Goal: Information Seeking & Learning: Learn about a topic

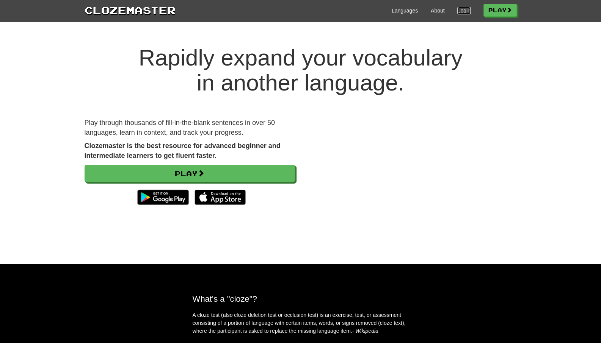
click at [458, 11] on link "Login" at bounding box center [463, 11] width 13 height 8
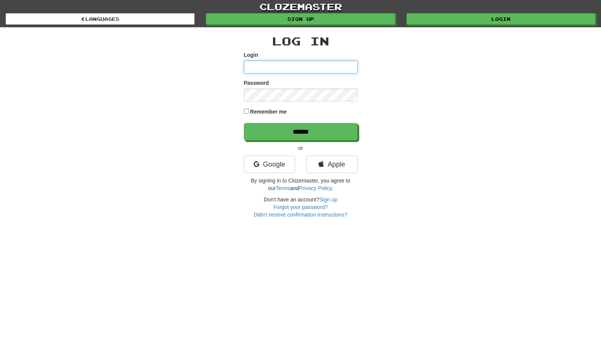
type input "**********"
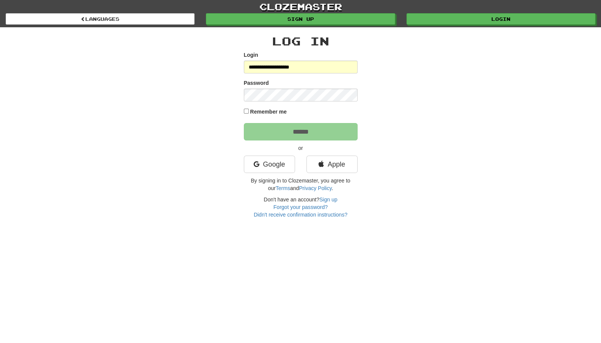
click at [283, 113] on label "Remember me" at bounding box center [268, 112] width 37 height 8
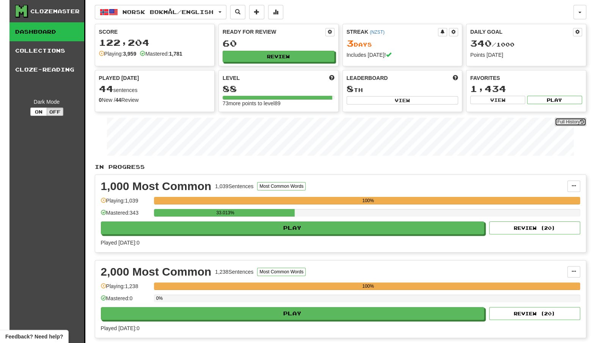
click at [563, 119] on link "Full History" at bounding box center [570, 122] width 31 height 8
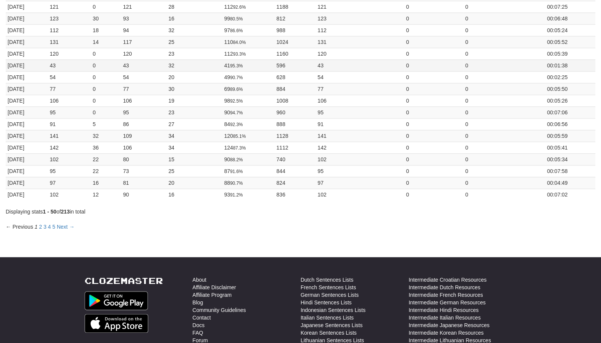
scroll to position [493, 0]
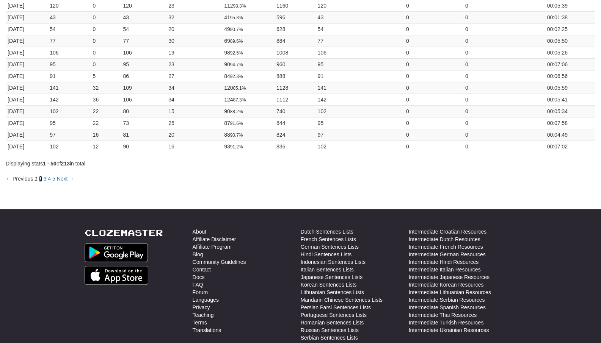
click at [39, 176] on link "2" at bounding box center [40, 179] width 3 height 6
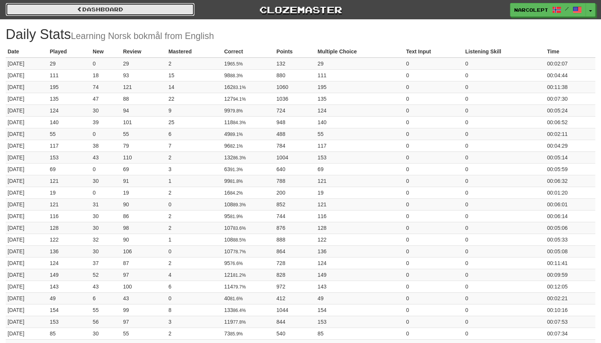
click at [30, 10] on link "Dashboard" at bounding box center [100, 9] width 189 height 13
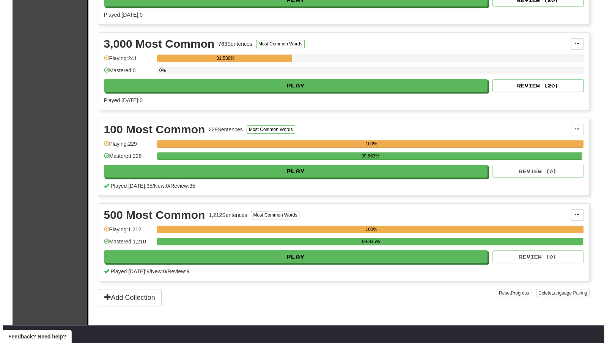
scroll to position [303, 0]
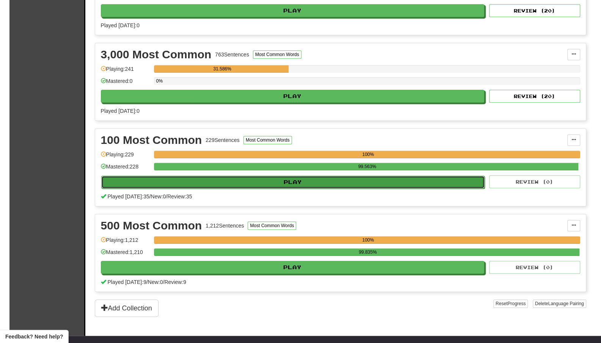
click at [404, 179] on button "Play" at bounding box center [293, 182] width 384 height 13
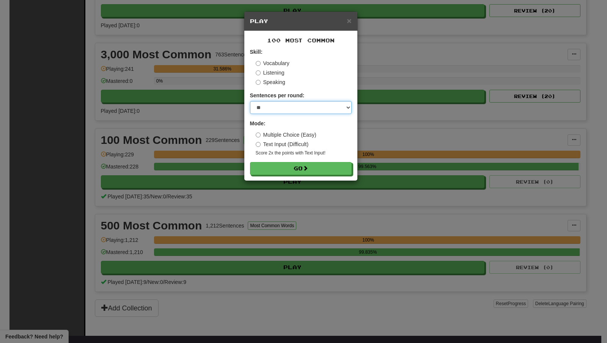
click at [305, 105] on select "* ** ** ** ** ** *** ********" at bounding box center [301, 107] width 102 height 13
select select "**"
click at [250, 101] on select "* ** ** ** ** ** *** ********" at bounding box center [301, 107] width 102 height 13
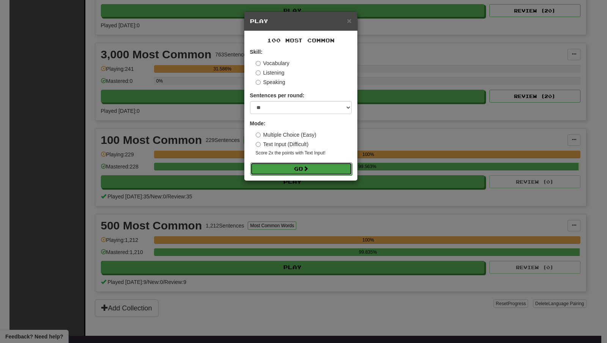
click at [303, 168] on button "Go" at bounding box center [301, 169] width 102 height 13
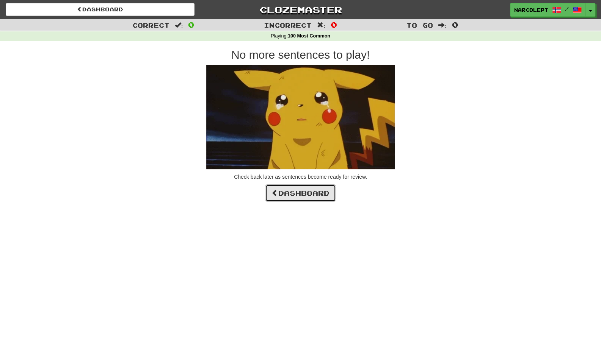
click at [304, 195] on link "Dashboard" at bounding box center [300, 193] width 71 height 17
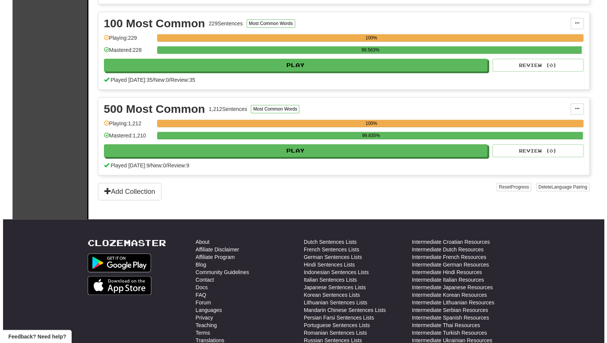
scroll to position [314, 0]
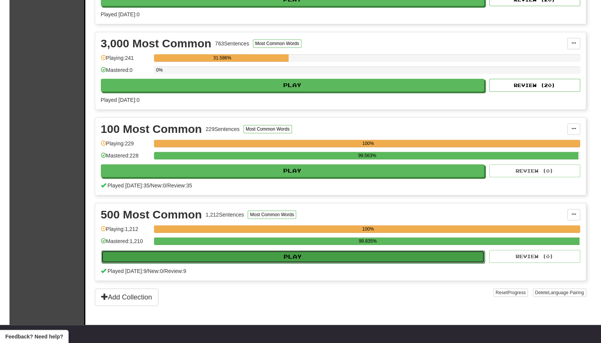
click at [319, 252] on button "Play" at bounding box center [293, 257] width 384 height 13
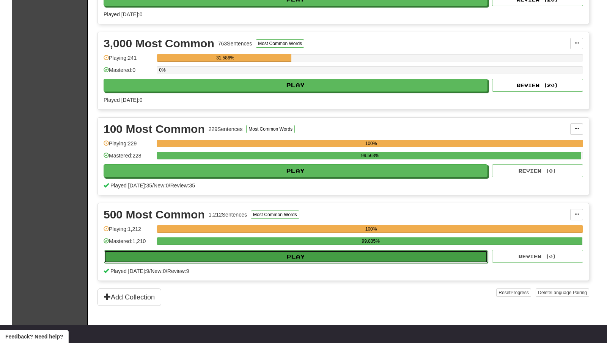
select select "**"
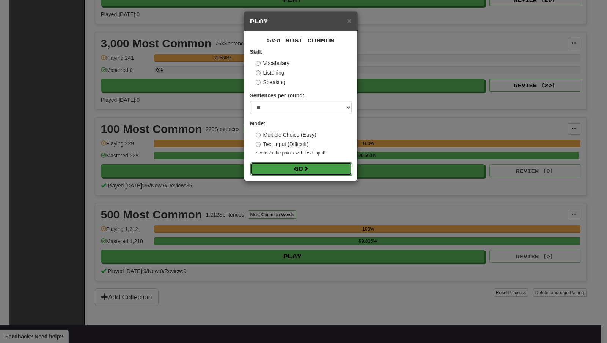
click at [303, 169] on button "Go" at bounding box center [301, 169] width 102 height 13
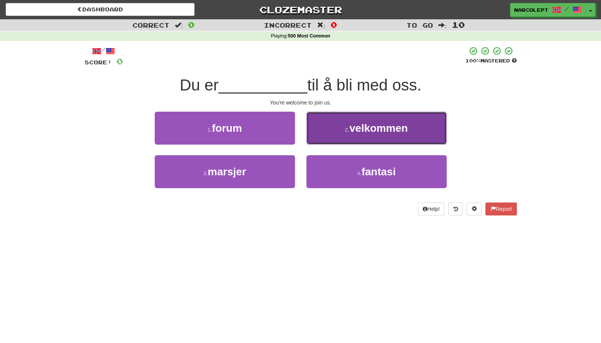
click at [319, 126] on button "2 . velkommen" at bounding box center [376, 128] width 140 height 33
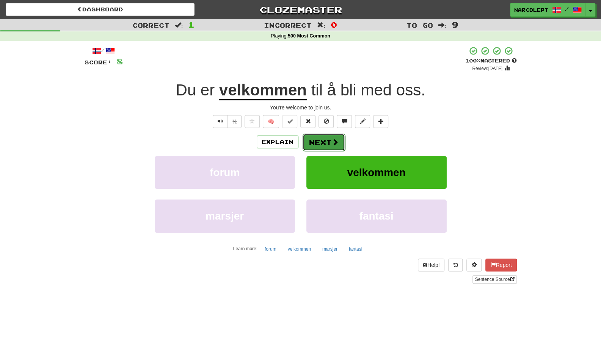
click at [319, 143] on button "Next" at bounding box center [324, 142] width 42 height 17
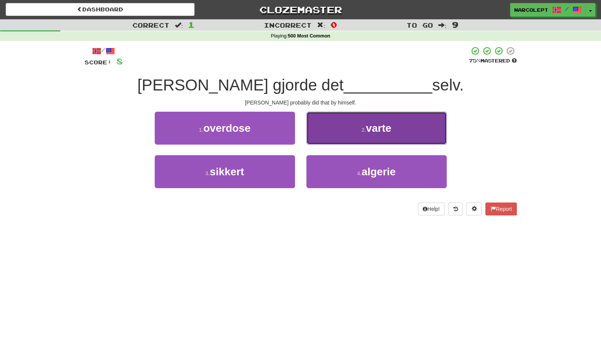
click at [320, 138] on button "2 . varte" at bounding box center [376, 128] width 140 height 33
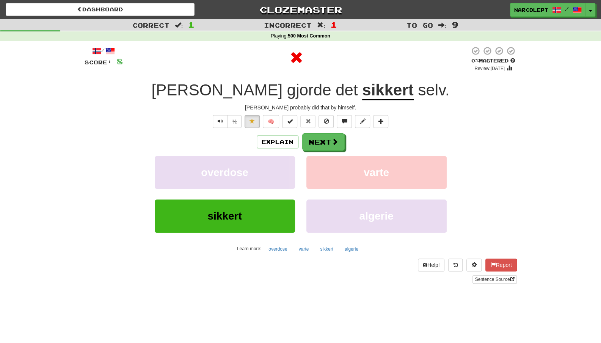
click at [362, 89] on u "sikkert" at bounding box center [387, 90] width 51 height 19
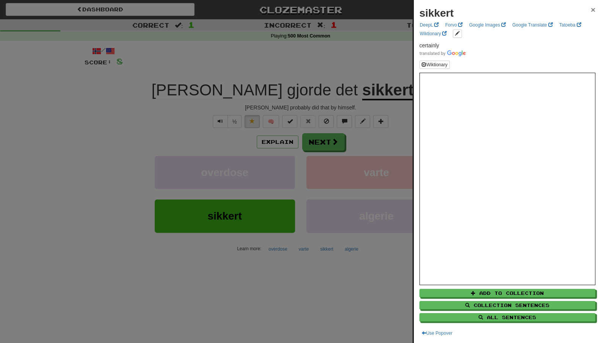
click at [591, 9] on span "×" at bounding box center [593, 9] width 5 height 9
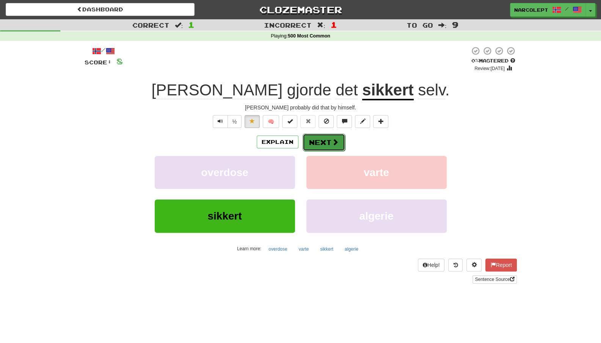
click at [311, 138] on button "Next" at bounding box center [324, 142] width 42 height 17
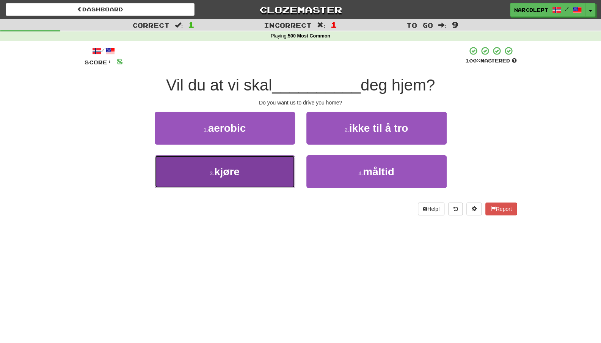
click at [270, 166] on button "3 . kjøre" at bounding box center [225, 171] width 140 height 33
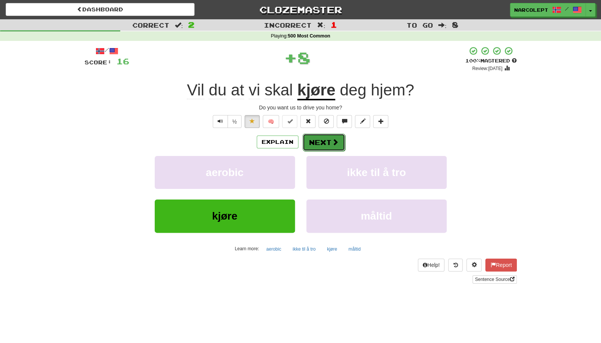
click at [317, 142] on button "Next" at bounding box center [324, 142] width 42 height 17
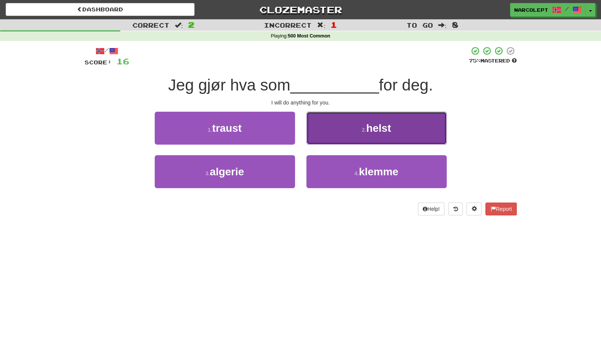
click at [331, 137] on button "2 . helst" at bounding box center [376, 128] width 140 height 33
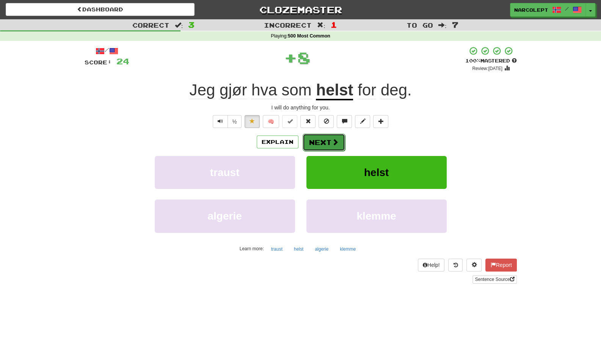
click at [329, 143] on button "Next" at bounding box center [324, 142] width 42 height 17
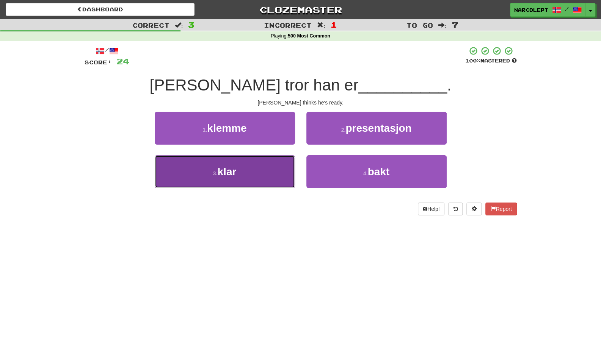
click at [252, 172] on button "3 . klar" at bounding box center [225, 171] width 140 height 33
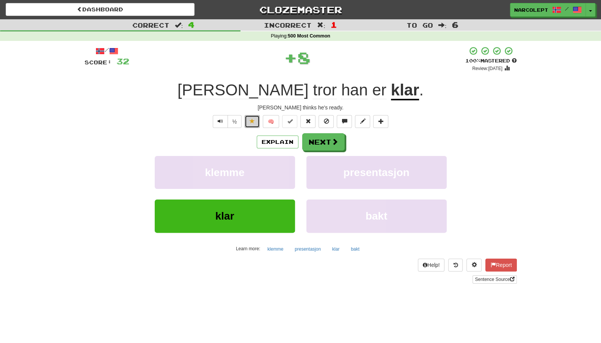
click at [251, 122] on span at bounding box center [251, 121] width 5 height 5
click at [325, 144] on button "Next" at bounding box center [324, 142] width 42 height 17
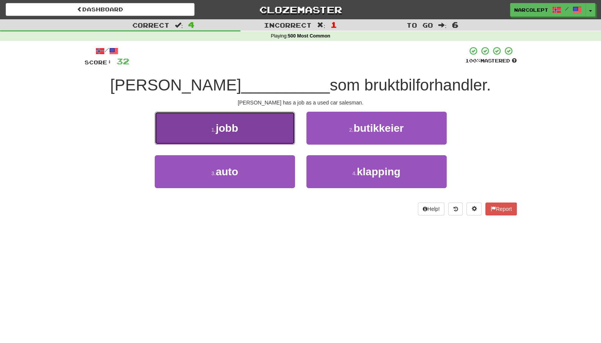
click at [283, 133] on button "1 . jobb" at bounding box center [225, 128] width 140 height 33
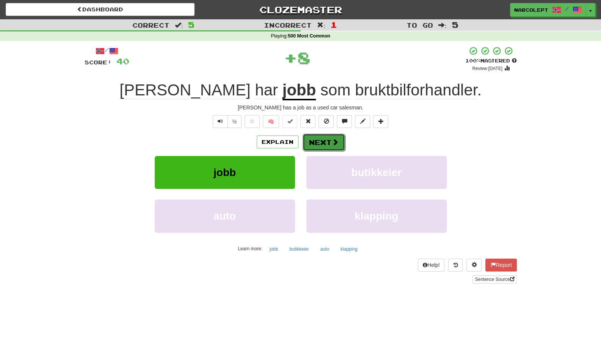
click at [316, 143] on button "Next" at bounding box center [324, 142] width 42 height 17
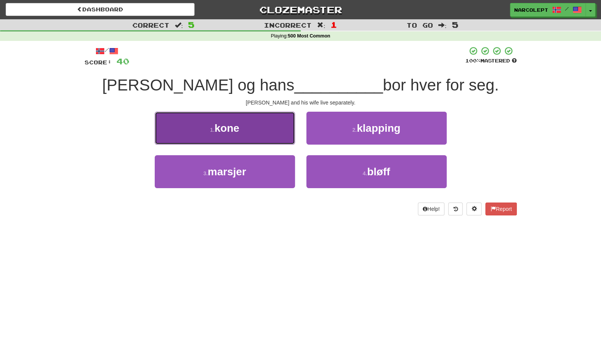
click at [268, 132] on button "1 . kone" at bounding box center [225, 128] width 140 height 33
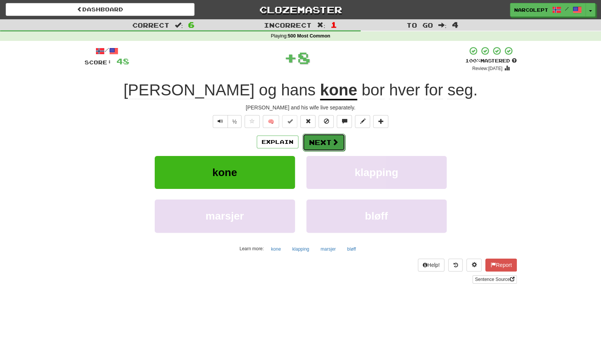
click at [321, 141] on button "Next" at bounding box center [324, 142] width 42 height 17
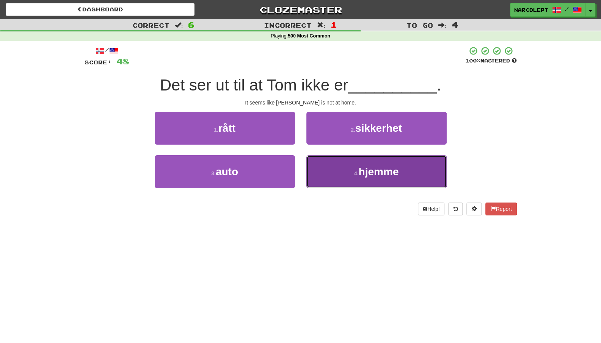
click at [328, 169] on button "4 . hjemme" at bounding box center [376, 171] width 140 height 33
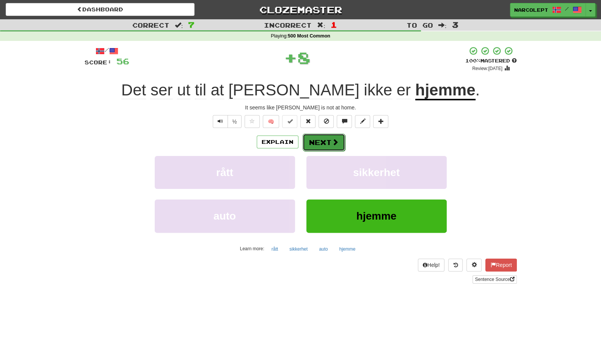
click at [322, 140] on button "Next" at bounding box center [324, 142] width 42 height 17
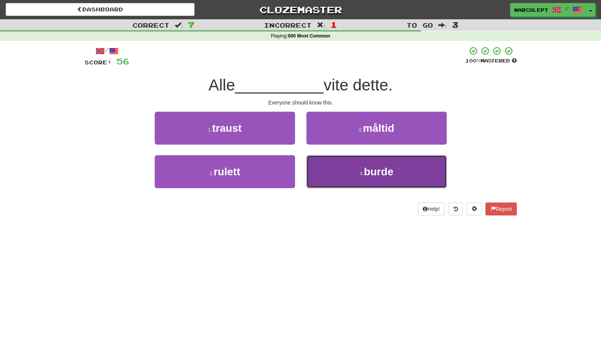
click at [327, 181] on button "4 . burde" at bounding box center [376, 171] width 140 height 33
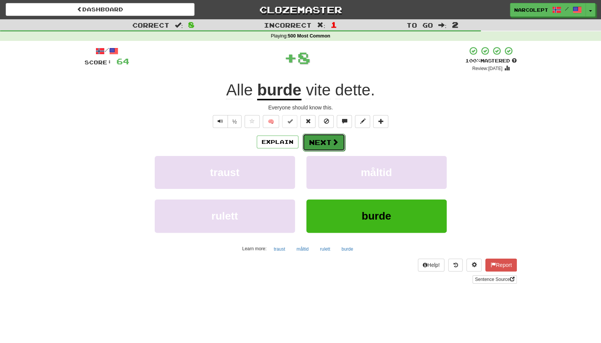
click at [324, 141] on button "Next" at bounding box center [324, 142] width 42 height 17
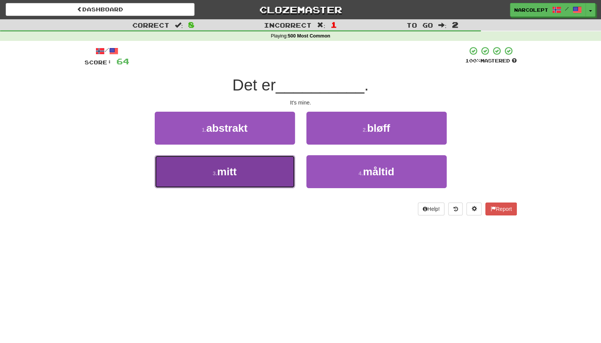
click at [277, 174] on button "3 . mitt" at bounding box center [225, 171] width 140 height 33
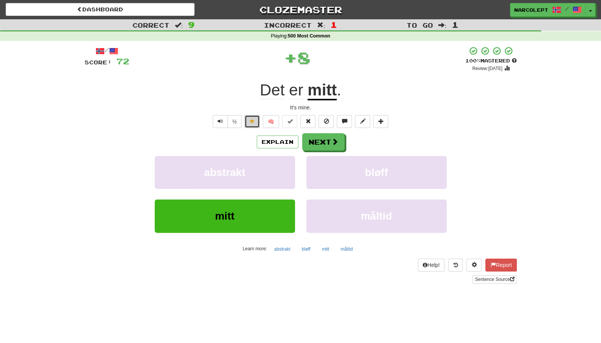
click at [249, 122] on button at bounding box center [252, 121] width 15 height 13
click at [315, 135] on button "Next" at bounding box center [324, 142] width 42 height 17
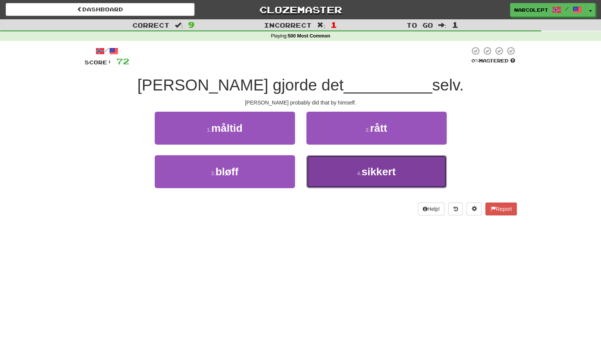
click at [325, 173] on button "4 . sikkert" at bounding box center [376, 171] width 140 height 33
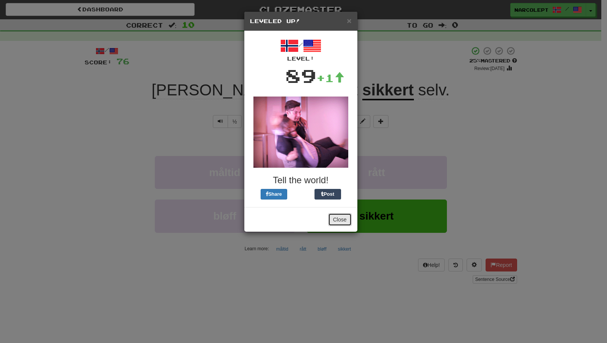
click at [340, 220] on button "Close" at bounding box center [340, 219] width 24 height 13
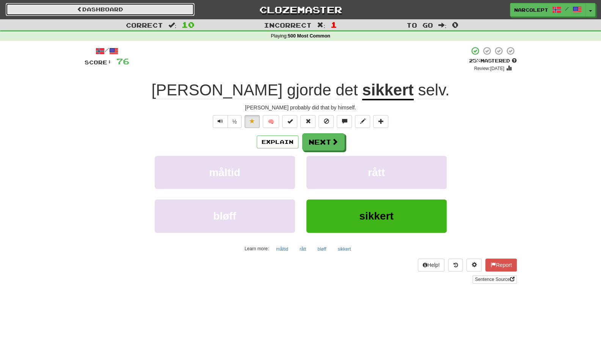
click at [96, 3] on link "Dashboard" at bounding box center [100, 9] width 189 height 13
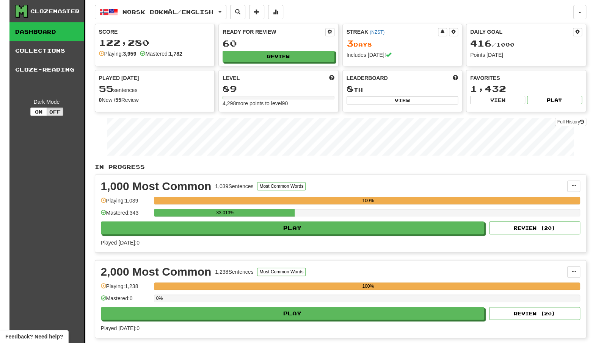
click at [161, 53] on div "Mastered: 1,782" at bounding box center [161, 54] width 42 height 8
click at [417, 104] on div "Leaderboard 8 th View" at bounding box center [402, 90] width 119 height 38
click at [417, 100] on button "View" at bounding box center [402, 100] width 112 height 8
select select "**********"
